Goal: Transaction & Acquisition: Purchase product/service

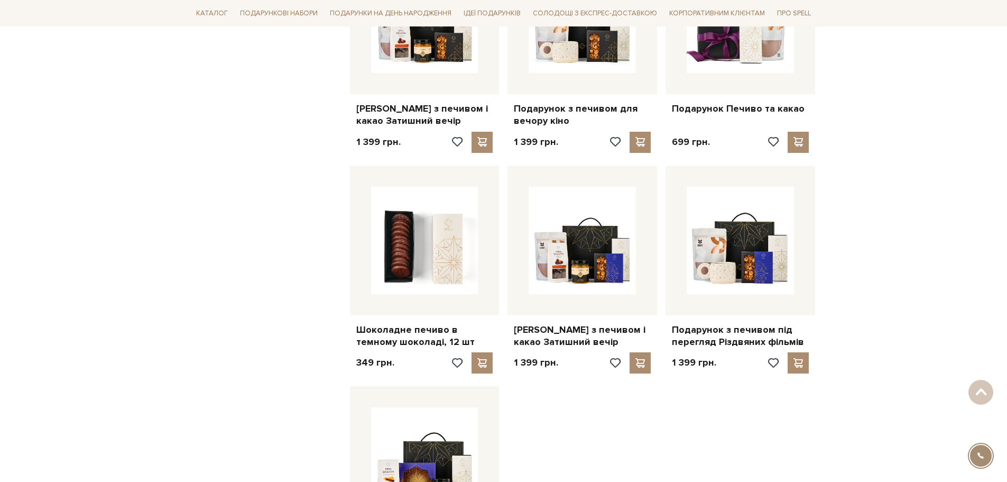
scroll to position [740, 0]
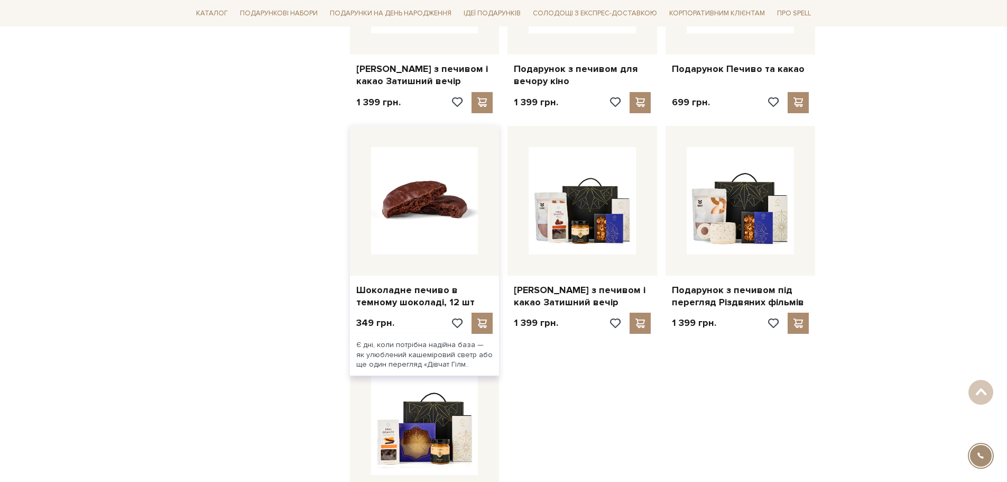
drag, startPoint x: 449, startPoint y: 200, endPoint x: 467, endPoint y: 198, distance: 18.6
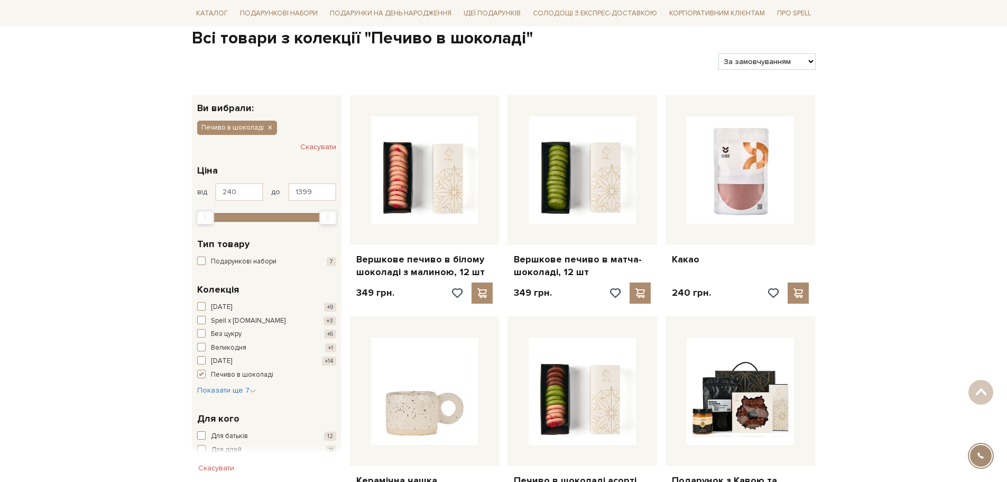
scroll to position [106, 0]
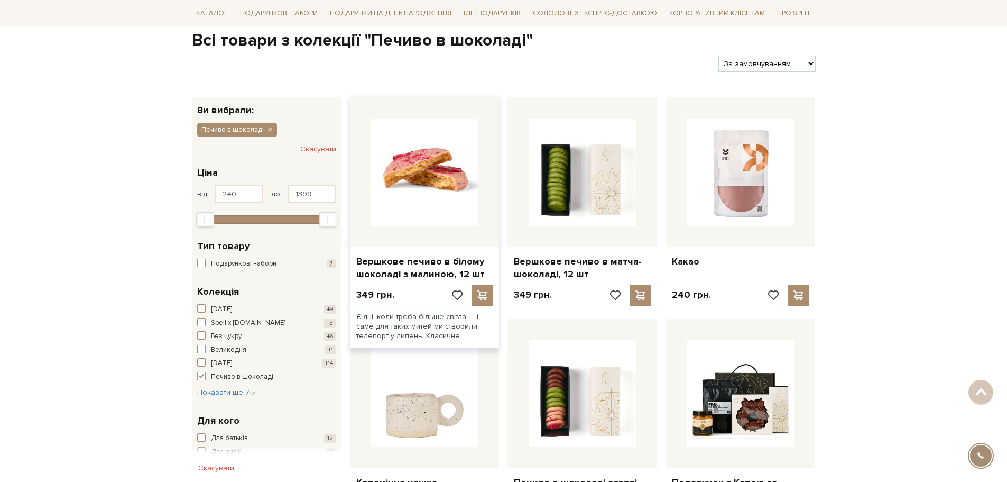
drag, startPoint x: 404, startPoint y: 192, endPoint x: 416, endPoint y: 185, distance: 13.5
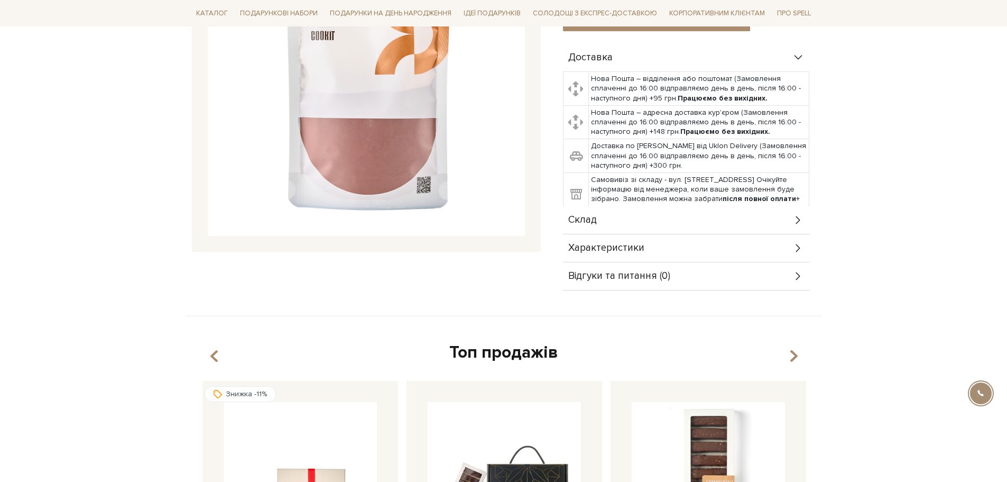
scroll to position [194, 0]
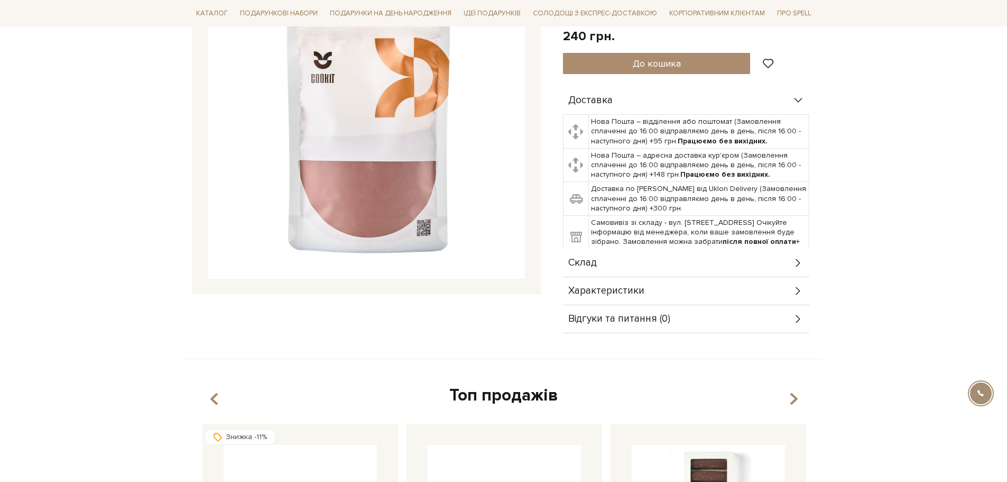
click at [770, 254] on div "Склад" at bounding box center [686, 262] width 246 height 27
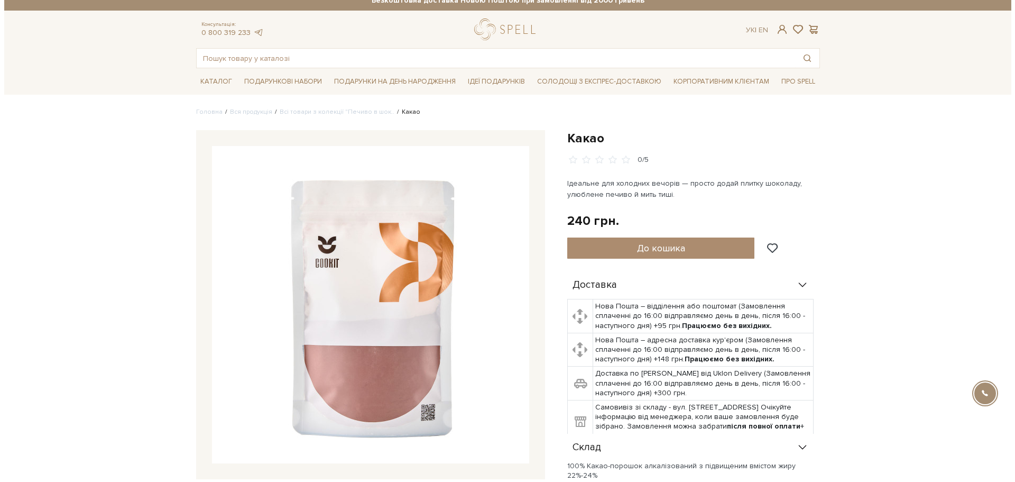
scroll to position [0, 0]
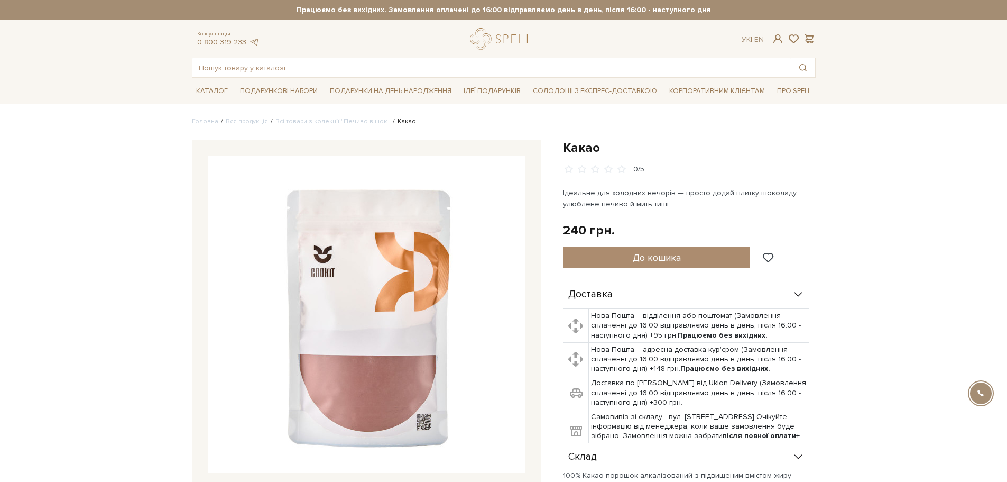
click at [340, 287] on img at bounding box center [366, 313] width 317 height 317
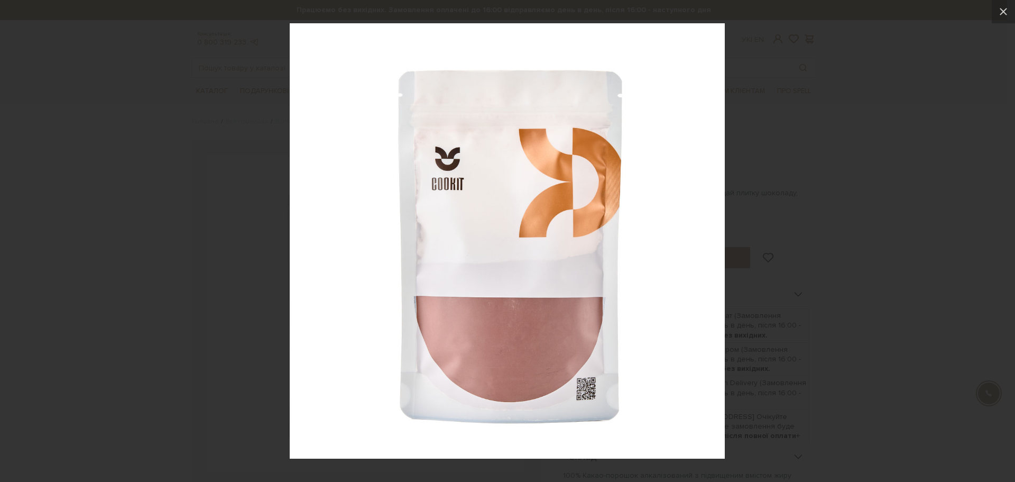
click at [923, 253] on div at bounding box center [507, 241] width 1015 height 482
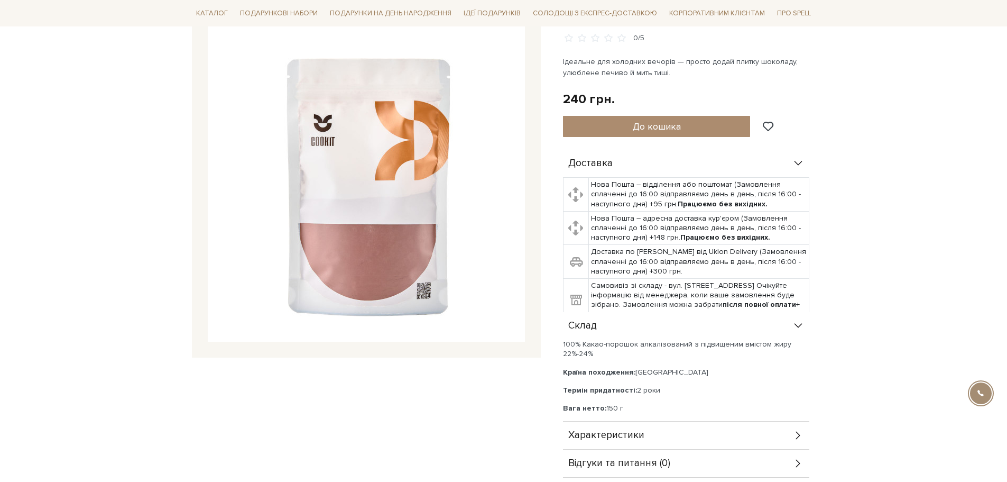
scroll to position [211, 0]
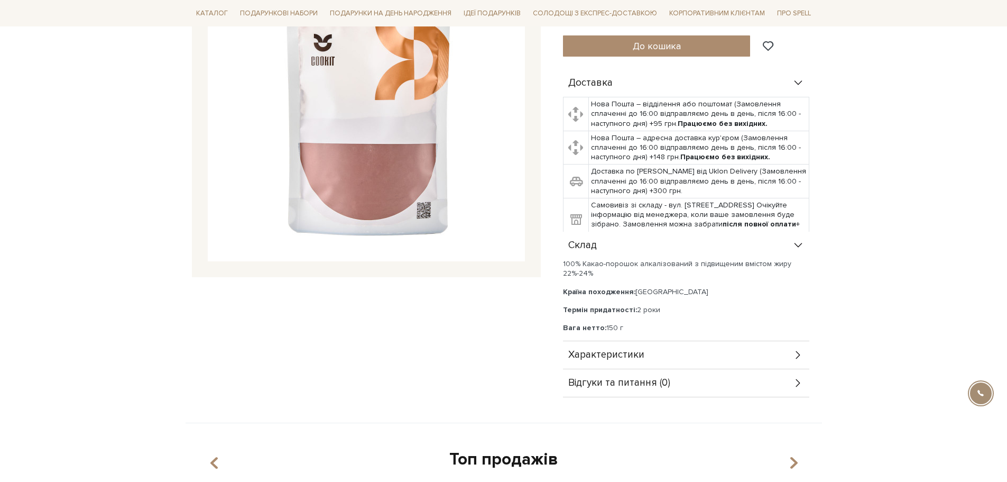
click at [668, 351] on div "Характеристики" at bounding box center [686, 354] width 246 height 27
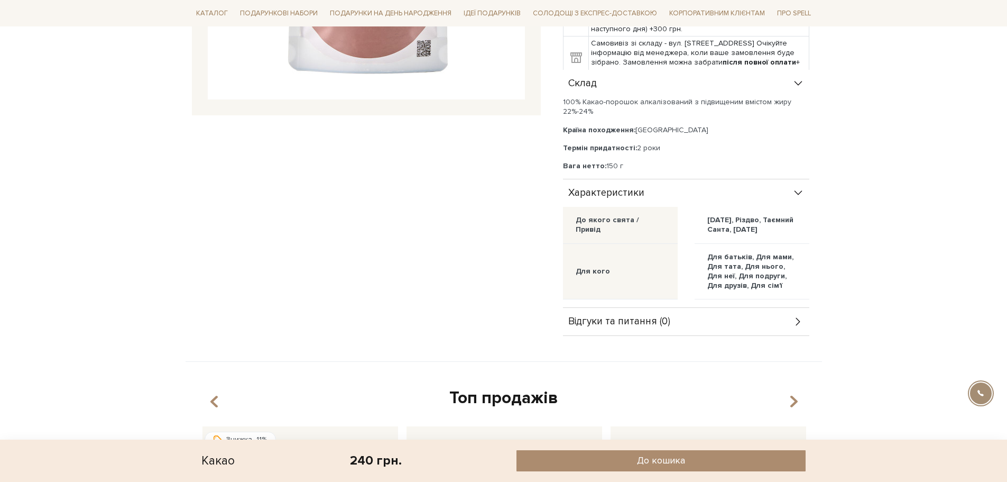
scroll to position [370, 0]
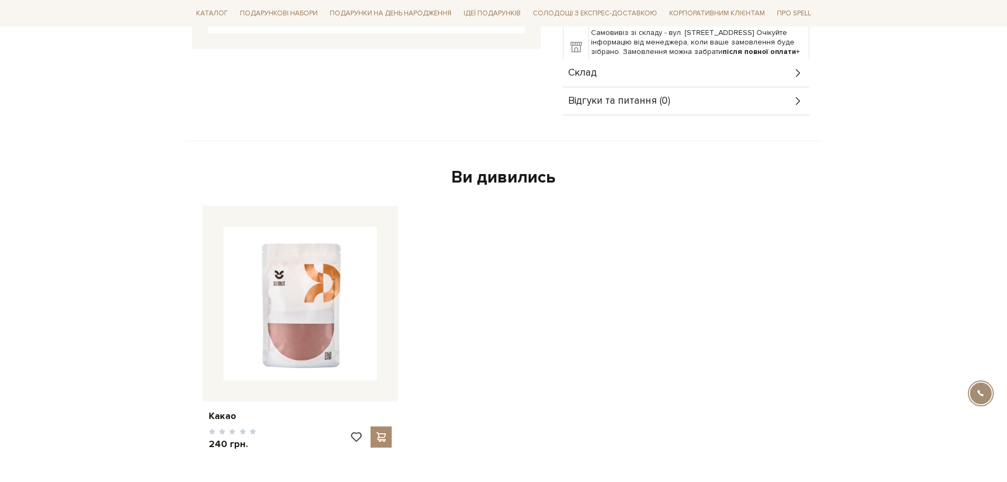
scroll to position [529, 0]
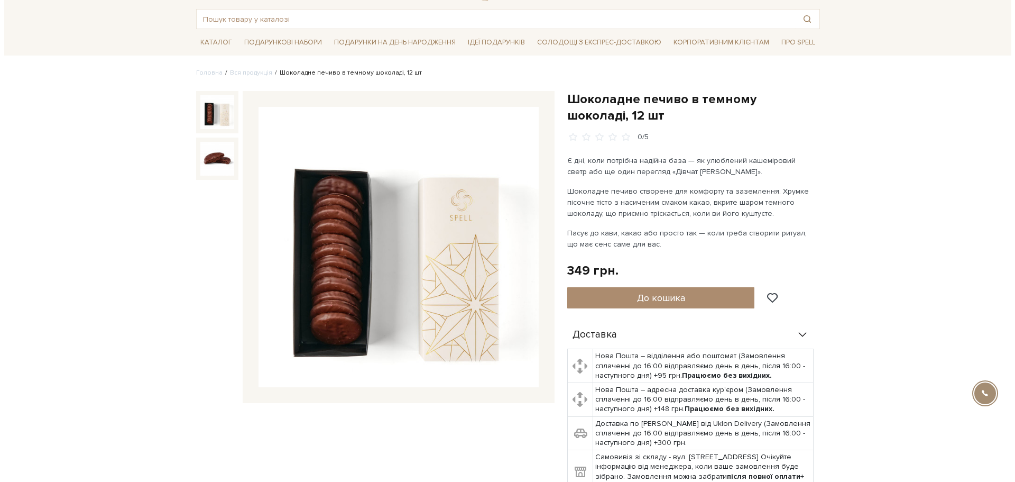
scroll to position [53, 0]
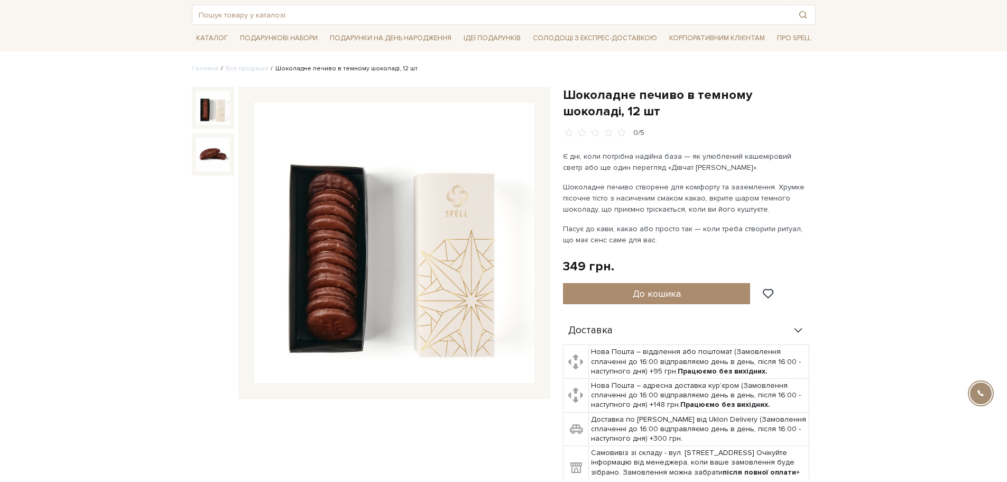
click at [333, 275] on img at bounding box center [394, 243] width 280 height 280
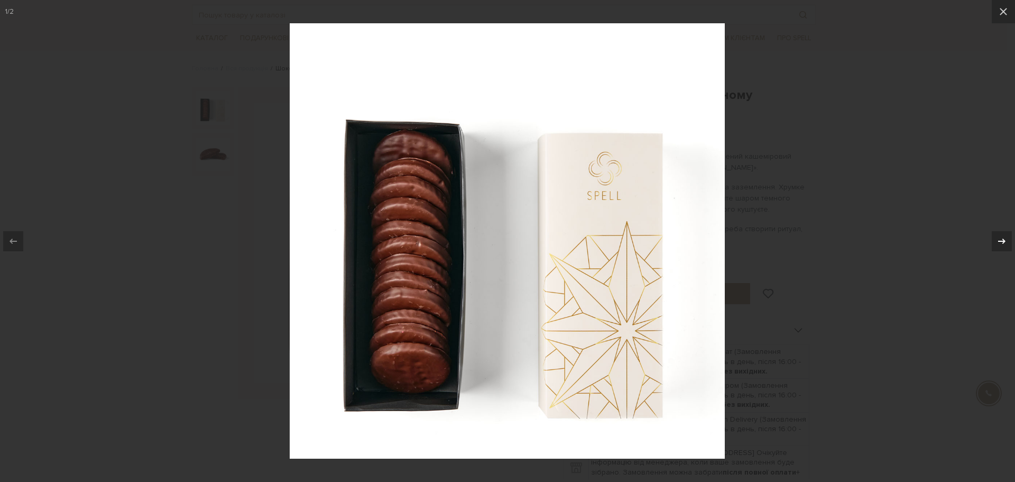
click at [996, 239] on icon at bounding box center [1002, 241] width 13 height 13
